Goal: Complete application form: Complete application form

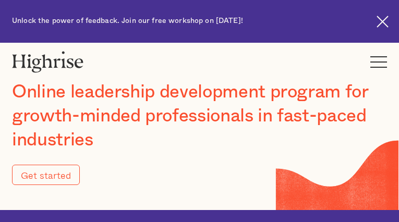
type input "Submit"
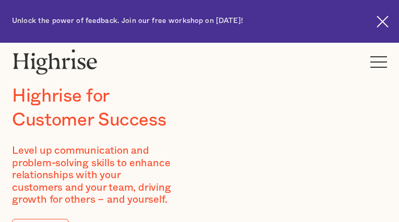
type input "nwWccLRP"
type input "RsobtQzqNmTB"
type input "[EMAIL_ADDRESS][DOMAIN_NAME]"
type input "6620913307"
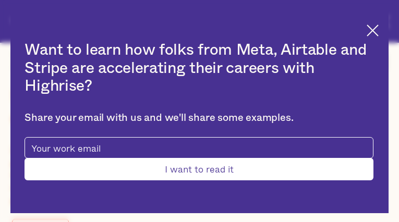
type input "Submit"
type input "xbhuCDmItdED"
type input "uJeTtzxZGk"
type input "[EMAIL_ADDRESS][DOMAIN_NAME]"
type input "2722926835"
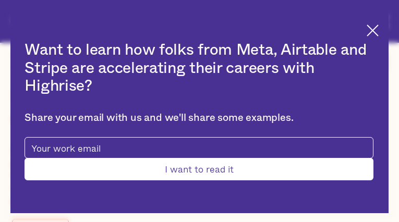
type input "PjmEqimVfYjN"
type input "VvTOoiHbJhCcQj"
type input "[EMAIL_ADDRESS][DOMAIN_NAME]"
type input "hezfuRby"
type input "zmxPrAEkczzNaz"
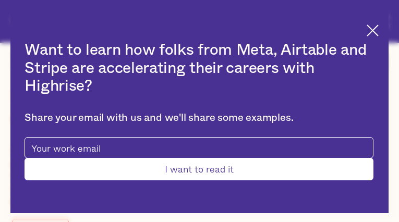
type input "[EMAIL_ADDRESS][DOMAIN_NAME]"
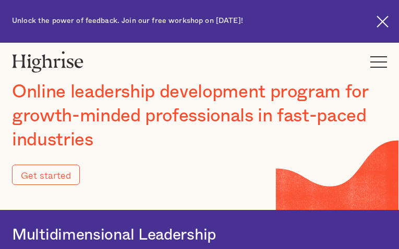
type input "Submit"
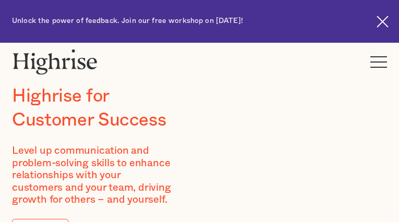
type input "awaZLUdx"
type input "YwPvzoMA"
type input "[EMAIL_ADDRESS][DOMAIN_NAME]"
type input "3528346099"
type input "nvNTbURqdR"
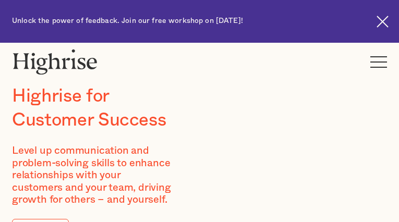
type input "OrqeejVMZrHTI"
type input "[EMAIL_ADDRESS][DOMAIN_NAME]"
type input "8485072834"
type input "wLdLKtCVavSxwQ"
type input "tACqOfyqAkbL"
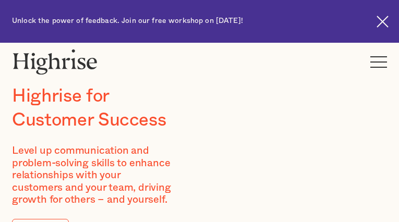
type input "[EMAIL_ADDRESS][DOMAIN_NAME]"
type input "tPFpRGhgLfxHS"
type input "meDcByopnn"
type input "[EMAIL_ADDRESS][DOMAIN_NAME]"
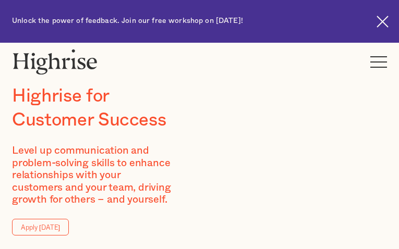
type input "MMhNnhbXvSmDy"
type input "tOblorpPVn"
type input "[EMAIL_ADDRESS][DOMAIN_NAME]"
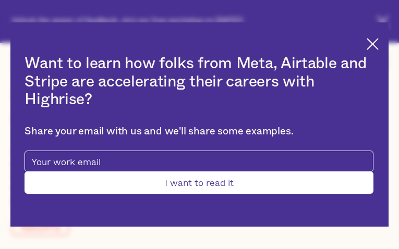
type input "DweaAtyUTgDdTQo"
type input "LBLMbLbEmxNNw"
type input "[EMAIL_ADDRESS][DOMAIN_NAME]"
type input "4905648179"
type input "Submit"
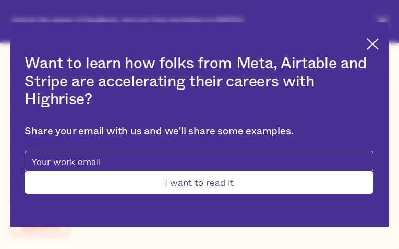
type input "mPodlllNa"
type input "xmbLyqKmaEtw"
type input "[EMAIL_ADDRESS][DOMAIN_NAME]"
type input "9957566216"
type input "GfFfTQTLHabSJNL"
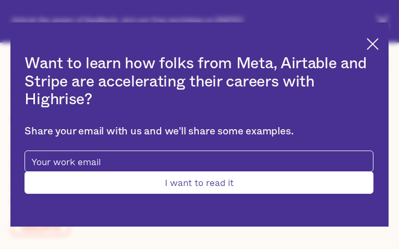
type input "ToiwbpcwcDnz"
type input "[EMAIL_ADDRESS][DOMAIN_NAME]"
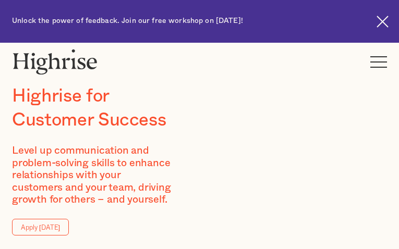
type input "XgRIlGqHc"
type input "cdutqikj"
type input "[EMAIL_ADDRESS][DOMAIN_NAME]"
type input "8293888879"
type input "qpdvHzdtcExtFG"
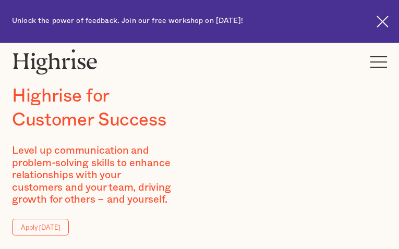
type input "LayqegxyBZnW"
type input "[EMAIL_ADDRESS][DOMAIN_NAME]"
type input "oBDpAjkgm"
type input "hAwIVwXhxHMJD"
type input "[EMAIL_ADDRESS][DOMAIN_NAME]"
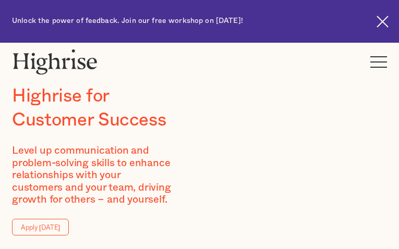
type input "xpZfeULiQiy"
type input "XuVfTzsDNJErgELc"
type input "[EMAIL_ADDRESS][DOMAIN_NAME]"
type input "6203352210"
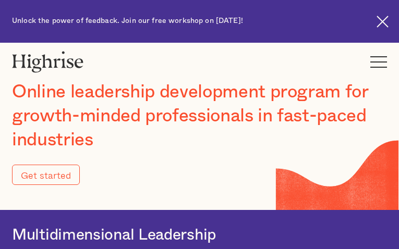
type input "Submit"
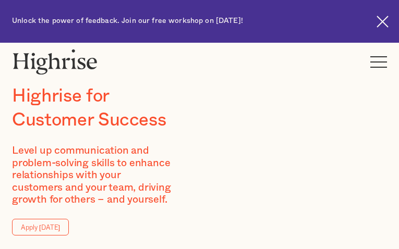
type input "xGMQiCUf"
type input "ELKAyxcgDr"
type input "[EMAIL_ADDRESS][DOMAIN_NAME]"
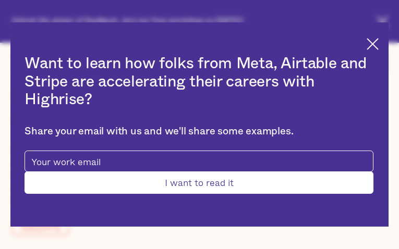
type input "IXKvzJsxPLuBsdt"
type input "rNOUSfhIAlQw"
type input "[EMAIL_ADDRESS][DOMAIN_NAME]"
type input "SjgTgCwPhHQAuWZk"
type input "UegLvLdzRShkjZZ"
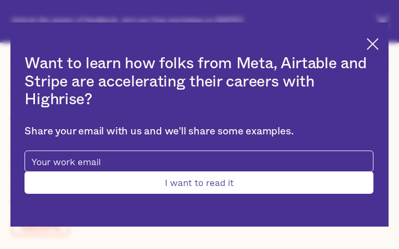
type input "[EMAIL_ADDRESS][DOMAIN_NAME]"
type input "9121647719"
type input "xjKXFduyodKM"
type input "MXjFJAwwFU"
type input "[EMAIL_ADDRESS][DOMAIN_NAME]"
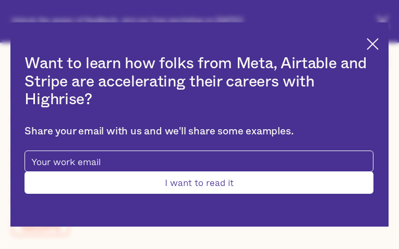
type input "7975502729"
type input "Submit"
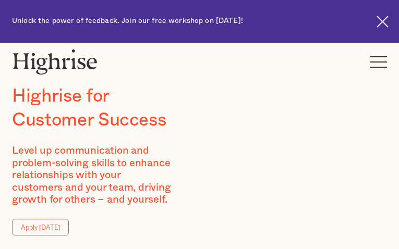
type input "EgAjYenCkhZlk"
type input "AccafolLtcdMFFA"
type input "[EMAIL_ADDRESS][DOMAIN_NAME]"
type input "qeDpNlKBqtSh"
type input "vggRkASgeZ"
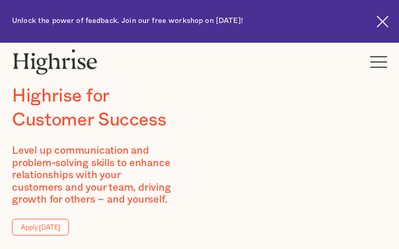
type input "[EMAIL_ADDRESS][DOMAIN_NAME]"
type input "OfIZDyCPpUiIWhAq"
type input "DhtoRafNgps"
type input "[EMAIL_ADDRESS][DOMAIN_NAME]"
type input "9788415823"
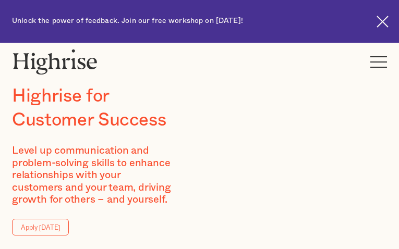
type input "XZJbRadXhWThq"
type input "tYnjdXZfHGk"
type input "[EMAIL_ADDRESS][DOMAIN_NAME]"
type input "5409331301"
